Goal: Task Accomplishment & Management: Manage account settings

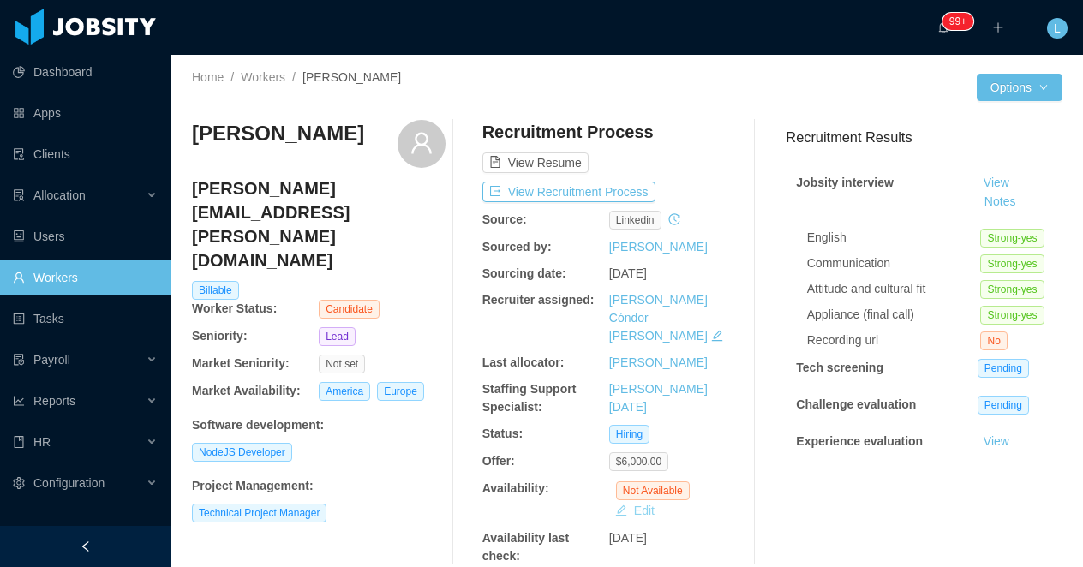
click at [637, 500] on button "Edit" at bounding box center [634, 510] width 53 height 21
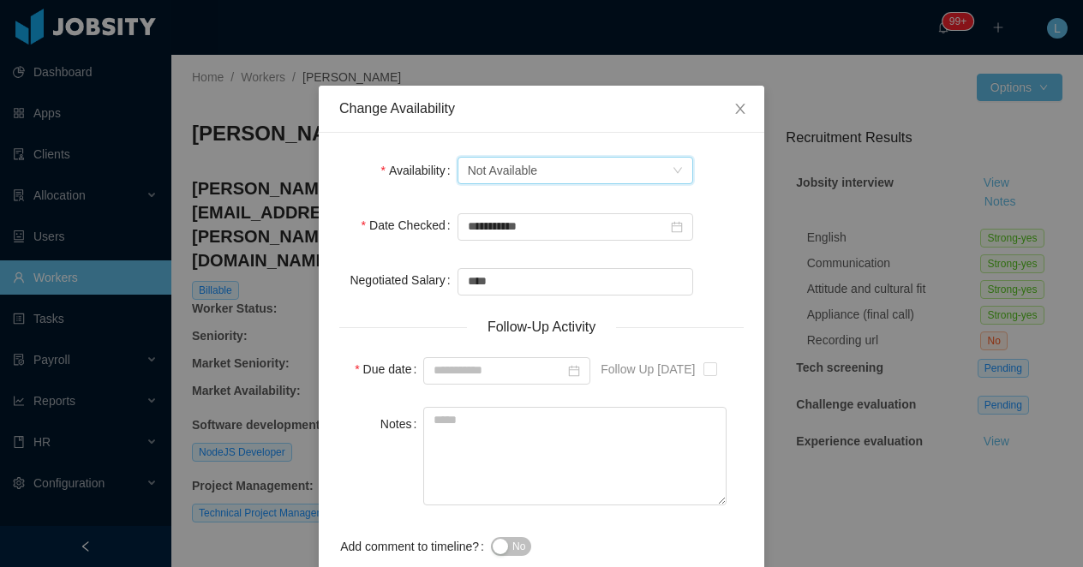
click at [600, 168] on div "Select one Not Available" at bounding box center [570, 171] width 204 height 26
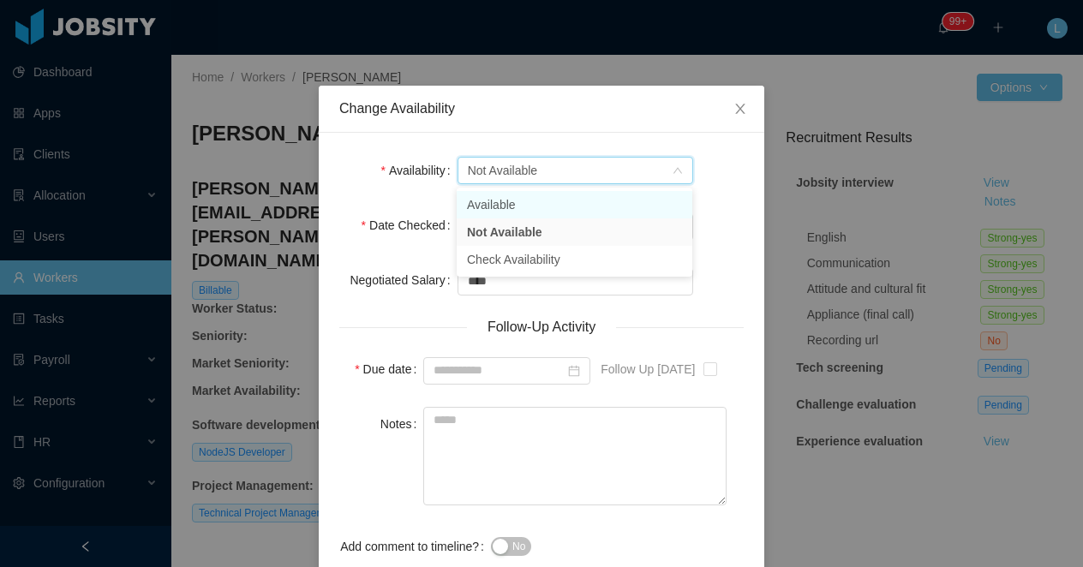
click at [583, 200] on li "Available" at bounding box center [574, 204] width 236 height 27
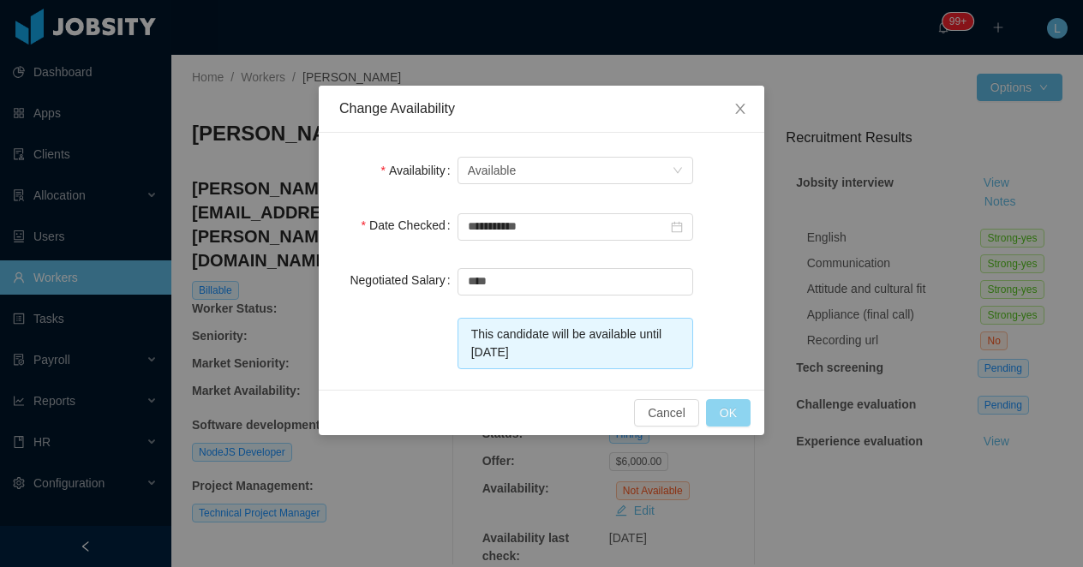
click at [734, 418] on button "OK" at bounding box center [728, 412] width 45 height 27
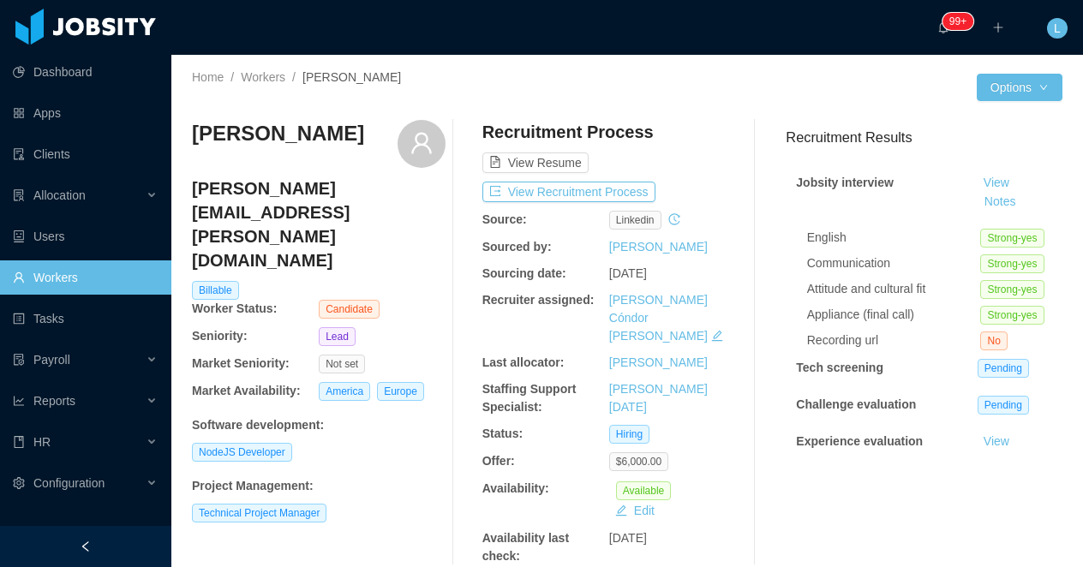
click at [291, 141] on h3 "[PERSON_NAME]" at bounding box center [278, 133] width 172 height 27
copy div "[PERSON_NAME]"
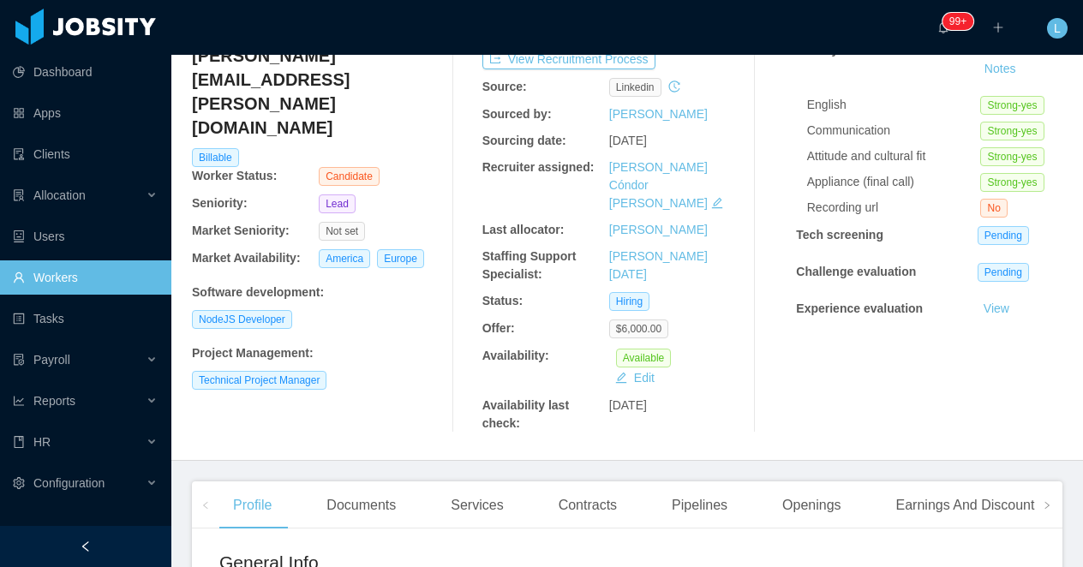
scroll to position [173, 0]
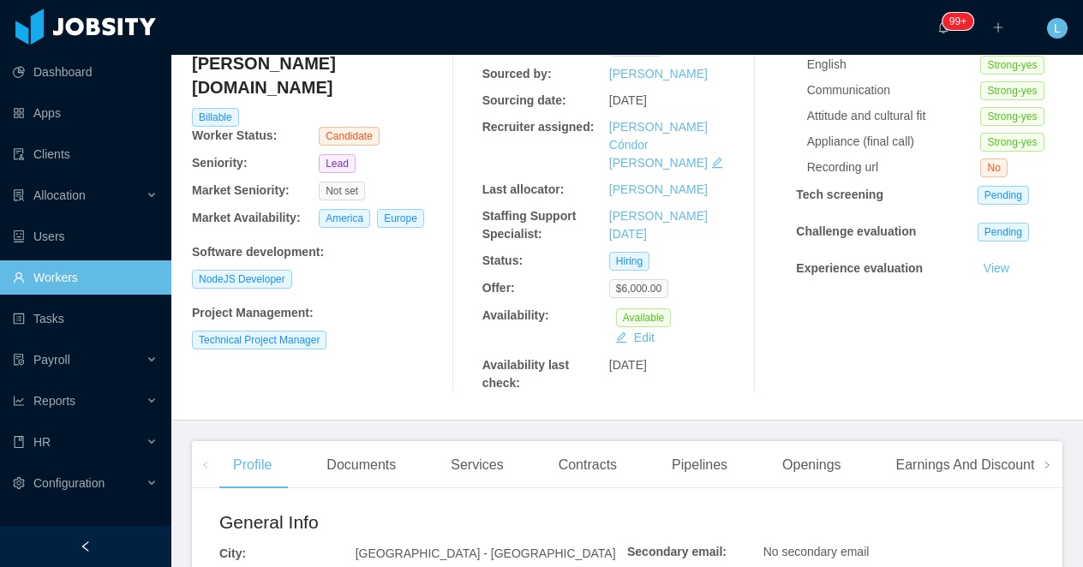
click at [861, 351] on div "Recruitment Results Jobsity interview View Notes English Strong-yes Communicati…" at bounding box center [917, 169] width 290 height 445
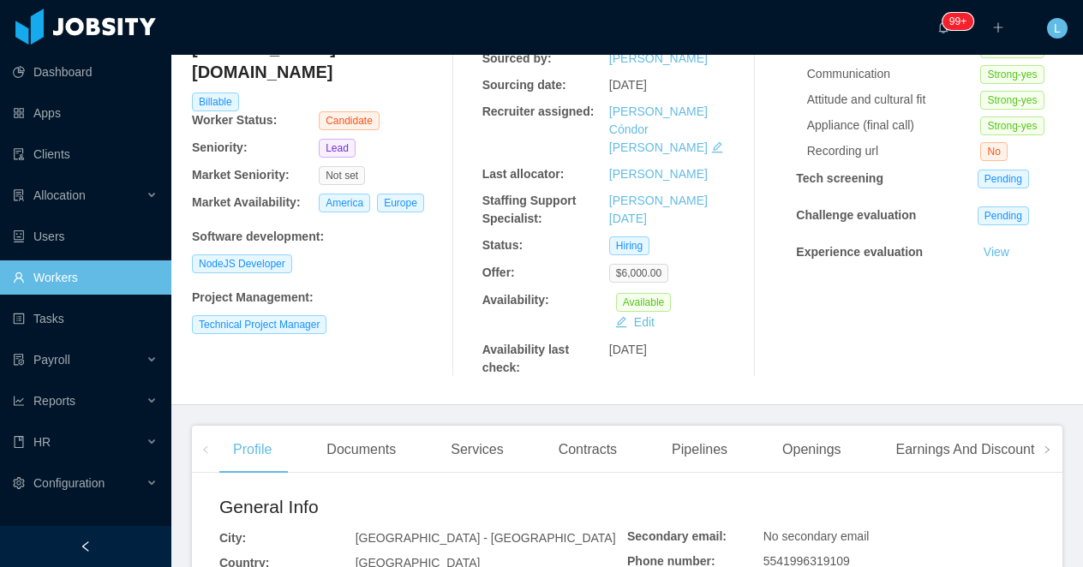
scroll to position [0, 0]
